Goal: Task Accomplishment & Management: Use online tool/utility

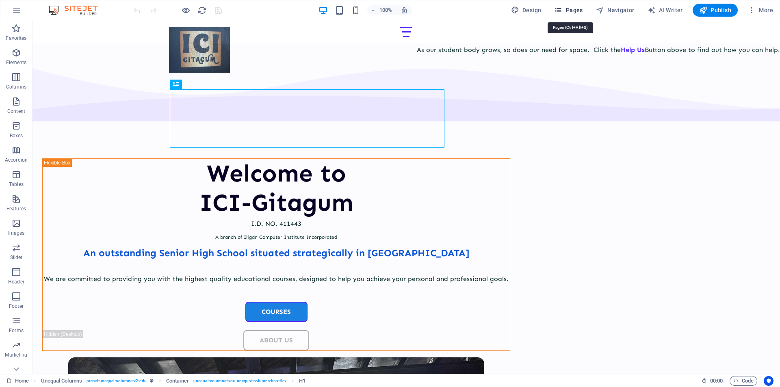
click at [560, 7] on icon "button" at bounding box center [558, 10] width 8 height 8
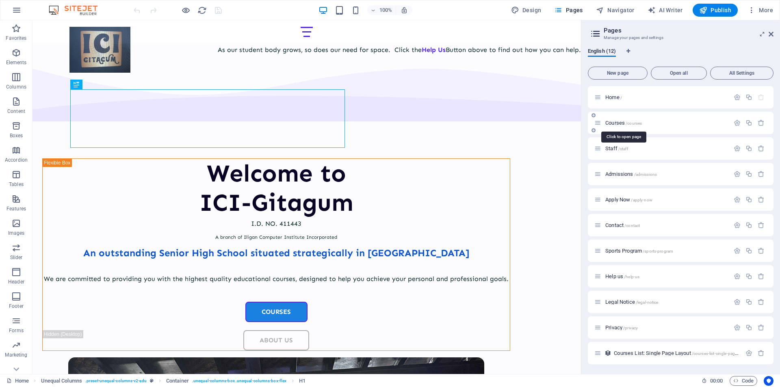
click at [613, 121] on span "Courses /courses" at bounding box center [623, 123] width 37 height 6
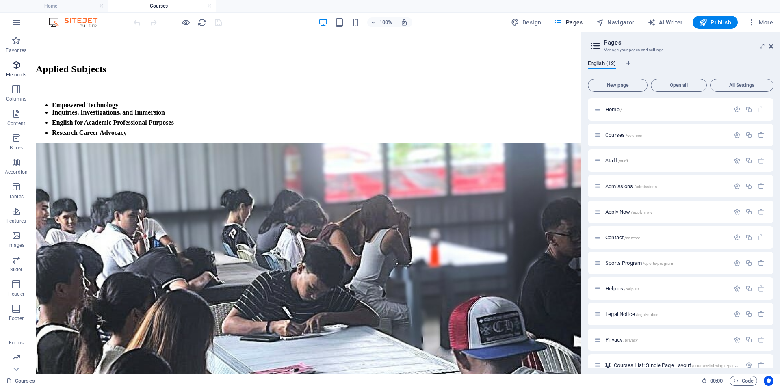
click at [17, 67] on icon "button" at bounding box center [16, 65] width 10 height 10
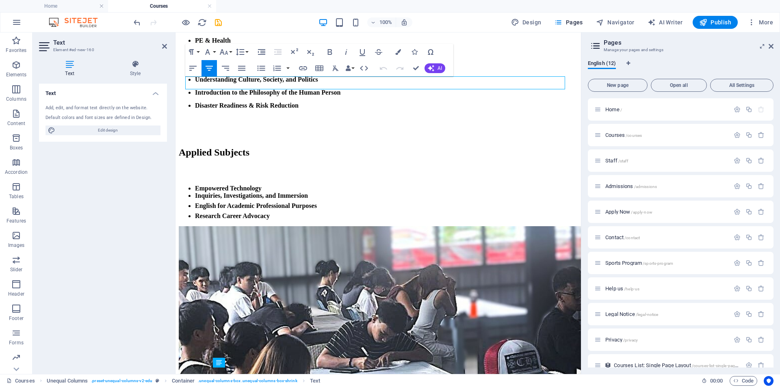
scroll to position [1200, 0]
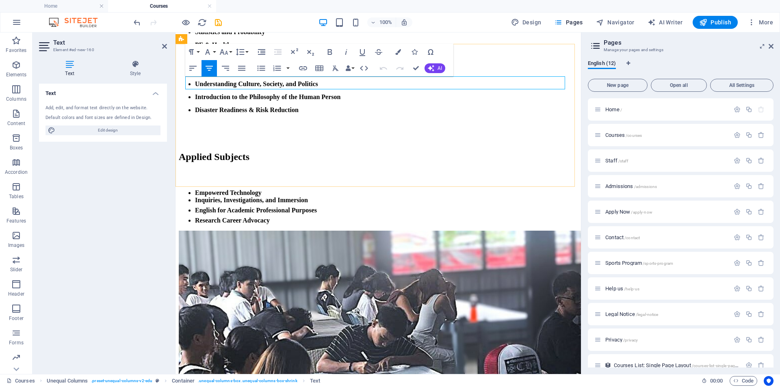
click at [384, 50] on button "Strikethrough" at bounding box center [378, 52] width 15 height 16
click at [384, 54] on button "Strikethrough" at bounding box center [378, 52] width 15 height 16
drag, startPoint x: 453, startPoint y: 108, endPoint x: 399, endPoint y: 112, distance: 54.6
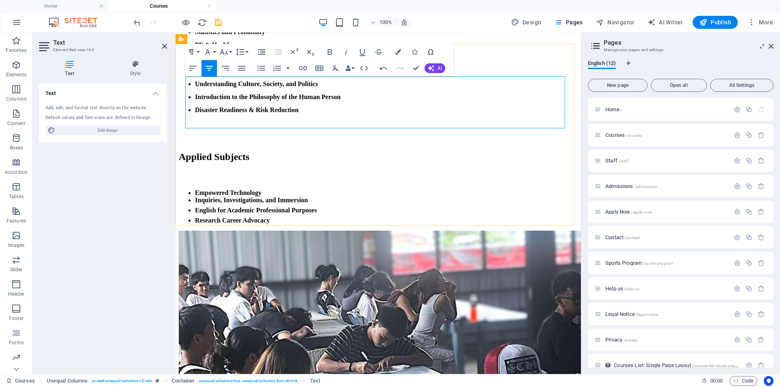
click at [304, 67] on icon "button" at bounding box center [303, 68] width 8 height 4
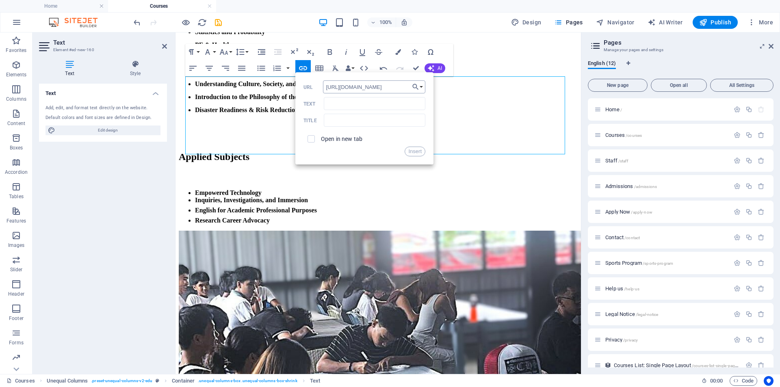
scroll to position [0, 146]
type input "[URL][DOMAIN_NAME]"
click at [355, 106] on input "Text" at bounding box center [375, 103] width 102 height 13
drag, startPoint x: 374, startPoint y: 106, endPoint x: 295, endPoint y: 97, distance: 79.3
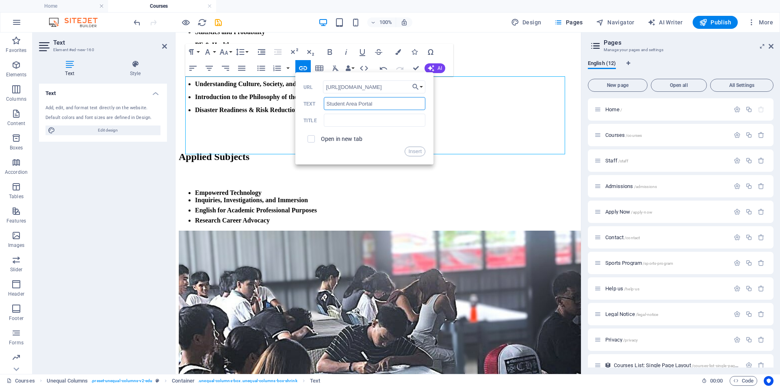
click at [295, 97] on div "Back Choose Link Home Courses Staff Admissions Apply Now Contact Sports Program…" at bounding box center [364, 118] width 138 height 92
type input "Student Area Portal"
click at [332, 118] on input "text" at bounding box center [375, 120] width 102 height 13
paste input "Student Area Portal"
type input "Student Area Portal"
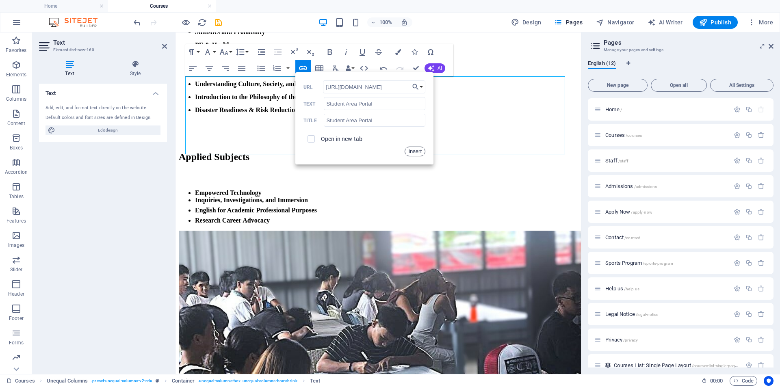
click at [412, 150] on button "Insert" at bounding box center [415, 152] width 21 height 10
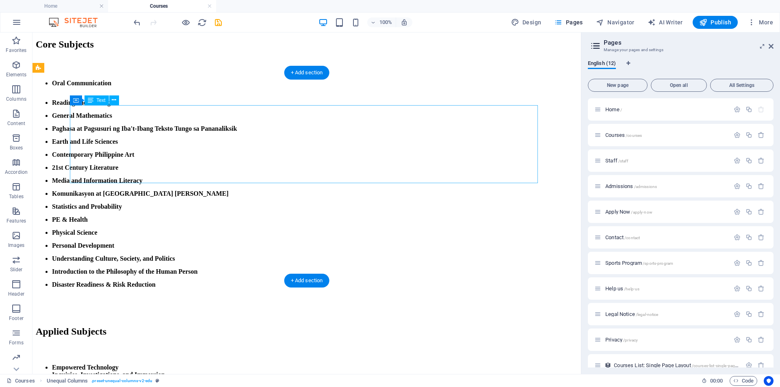
scroll to position [1463, 0]
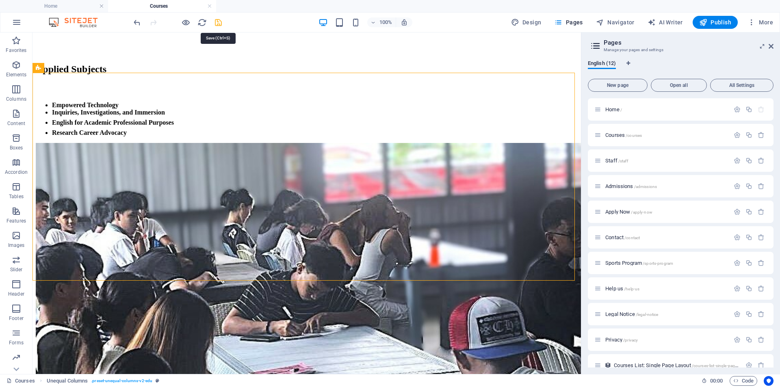
click at [219, 24] on icon "save" at bounding box center [218, 22] width 9 height 9
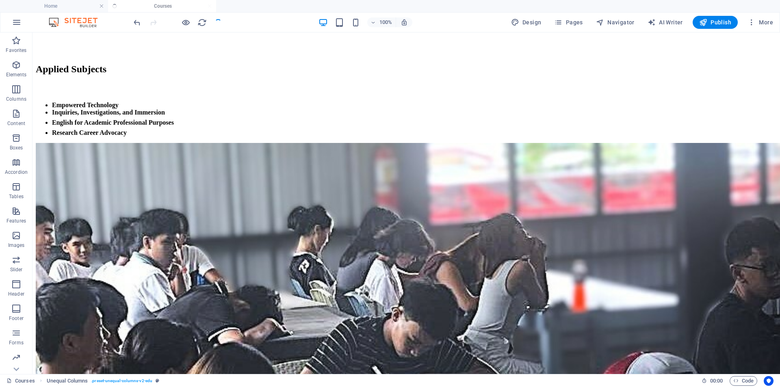
scroll to position [1662, 0]
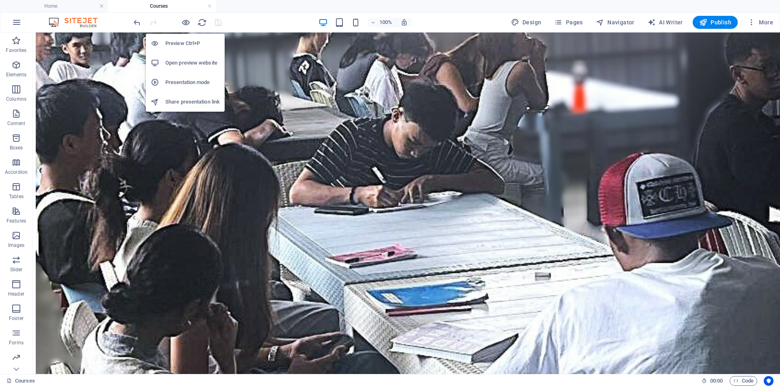
click at [178, 59] on h6 "Open preview website" at bounding box center [192, 63] width 54 height 10
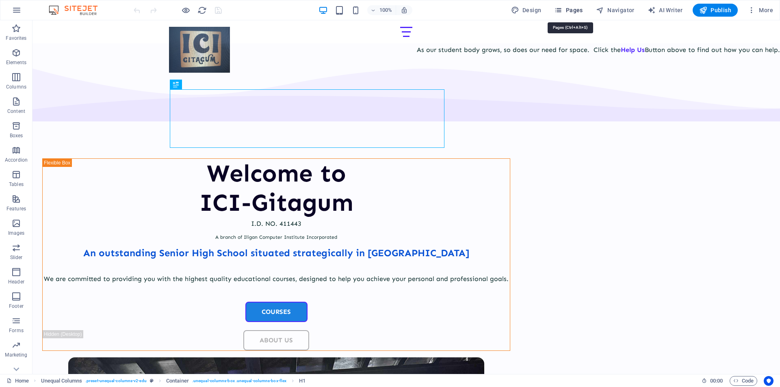
click at [562, 6] on icon "button" at bounding box center [558, 10] width 8 height 8
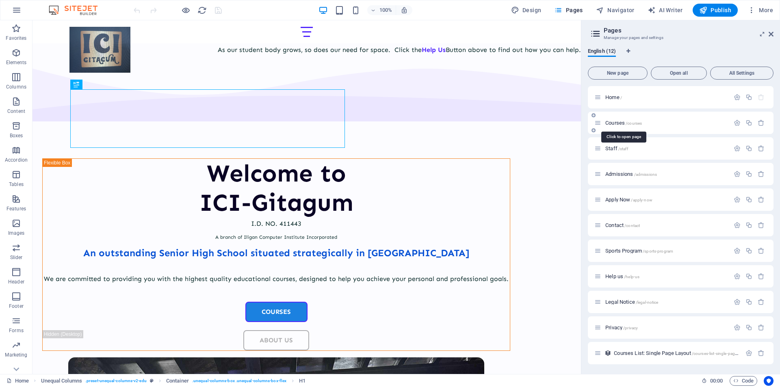
click at [614, 124] on span "Courses /courses" at bounding box center [623, 123] width 37 height 6
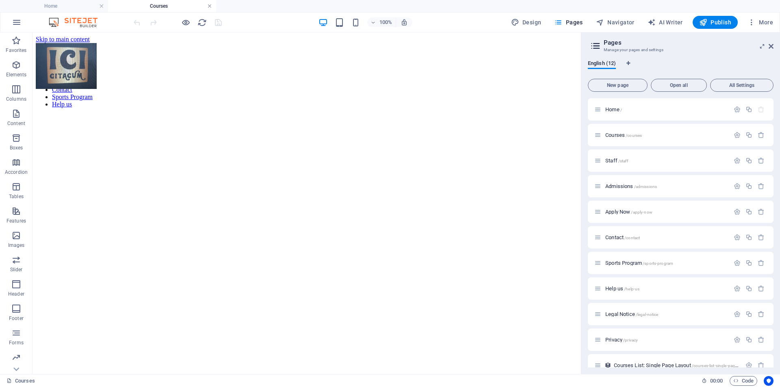
click at [210, 7] on link at bounding box center [209, 6] width 5 height 8
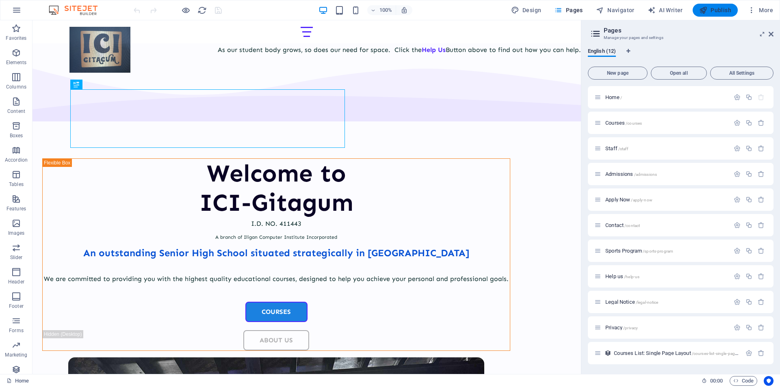
click at [711, 9] on span "Publish" at bounding box center [715, 10] width 32 height 8
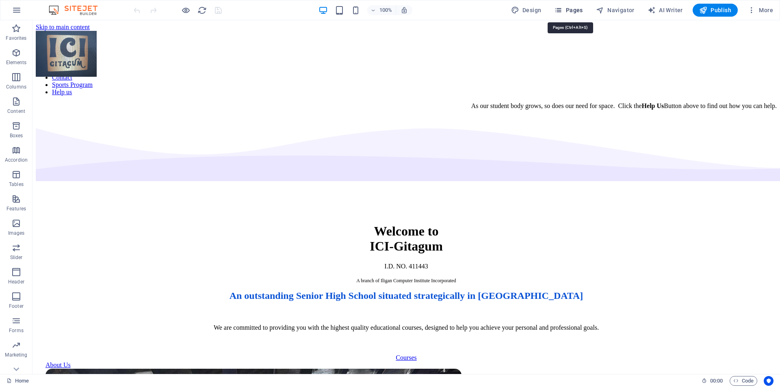
click at [576, 9] on span "Pages" at bounding box center [568, 10] width 28 height 8
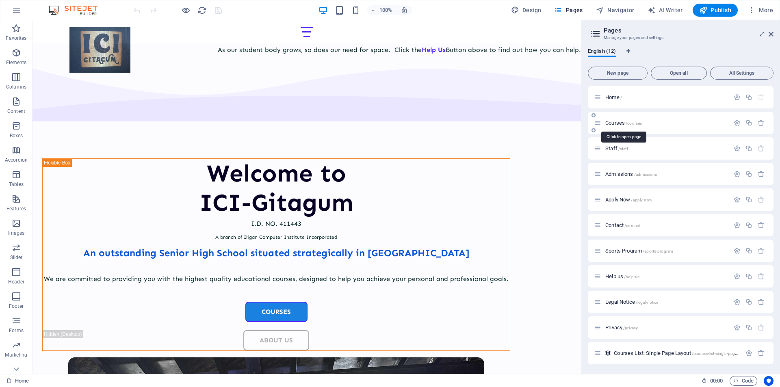
click at [615, 122] on span "Courses /courses" at bounding box center [623, 123] width 37 height 6
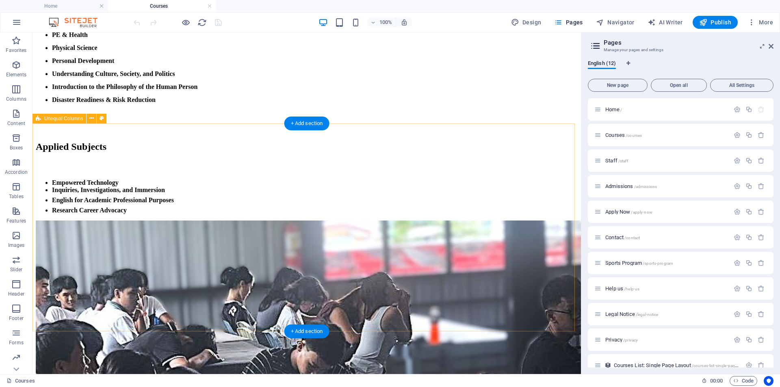
scroll to position [1382, 0]
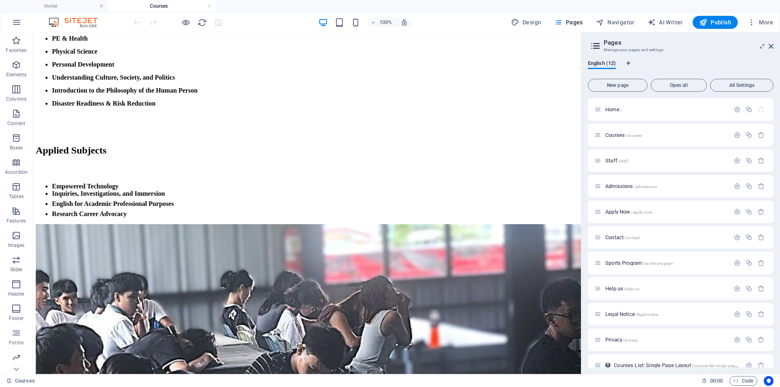
click at [220, 25] on div at bounding box center [177, 22] width 91 height 13
click at [210, 6] on link at bounding box center [209, 6] width 5 height 8
click at [0, 0] on div at bounding box center [0, 0] width 0 height 0
